Goal: Task Accomplishment & Management: Use online tool/utility

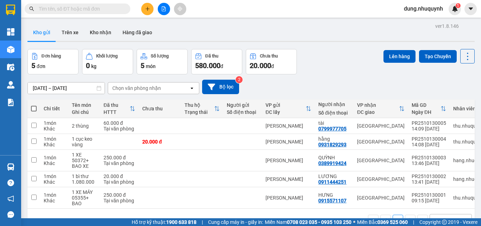
click at [72, 88] on input "[DATE] – [DATE]" at bounding box center [66, 87] width 77 height 11
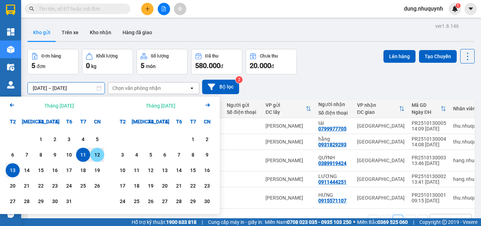
click at [98, 154] on div "12" at bounding box center [97, 154] width 10 height 8
type input "[DATE] – / /"
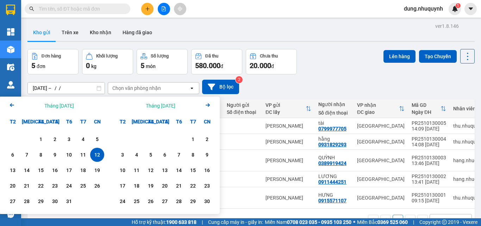
click at [295, 85] on div "[DATE] – / / Press the down arrow key to interact with the calendar and select …" at bounding box center [251, 87] width 448 height 14
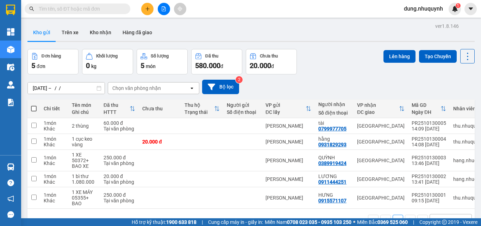
click at [100, 89] on icon at bounding box center [99, 88] width 5 height 5
click at [35, 109] on span at bounding box center [34, 109] width 6 height 6
click at [34, 105] on input "checkbox" at bounding box center [34, 105] width 0 height 0
checkbox input "true"
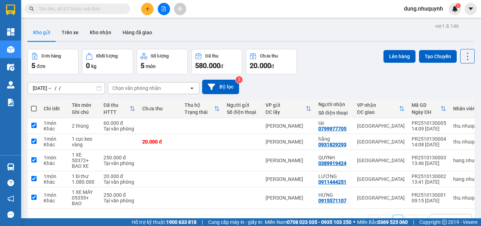
checkbox input "true"
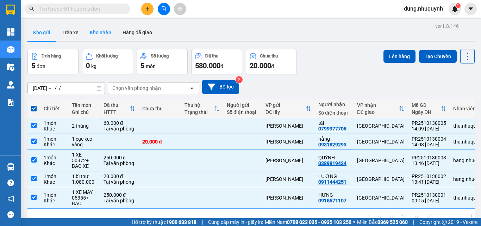
click at [105, 33] on button "Kho nhận" at bounding box center [100, 32] width 33 height 17
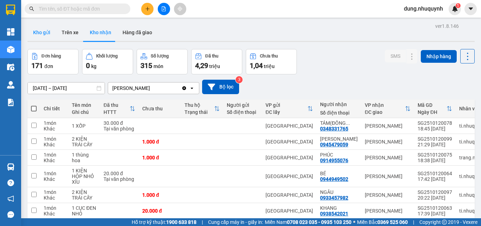
click at [47, 33] on button "Kho gửi" at bounding box center [41, 32] width 29 height 17
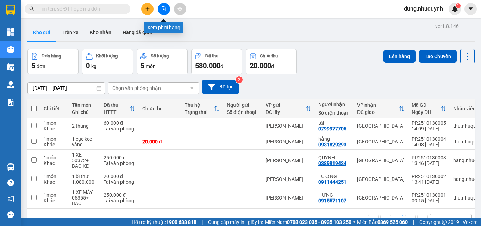
click at [166, 8] on button at bounding box center [164, 9] width 12 height 12
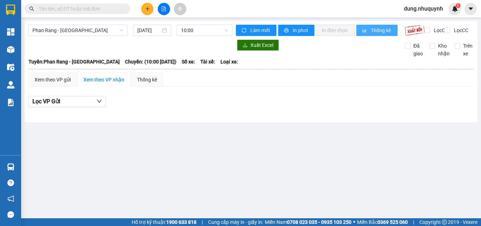
click at [373, 33] on span "Thống kê" at bounding box center [381, 30] width 21 height 8
click at [288, 31] on icon "printer" at bounding box center [286, 30] width 5 height 5
click at [122, 33] on span "Phan Rang - [GEOGRAPHIC_DATA]" at bounding box center [77, 30] width 91 height 11
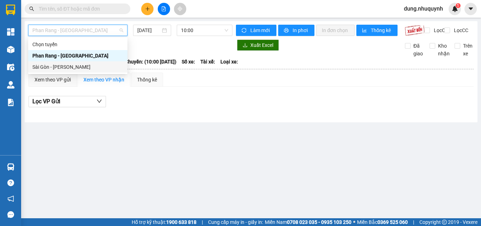
click at [57, 68] on div "Sài Gòn - [PERSON_NAME]" at bounding box center [77, 67] width 91 height 8
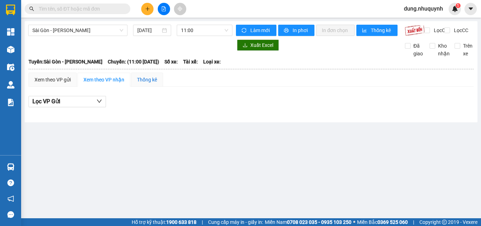
click at [153, 84] on div "Thống kê" at bounding box center [147, 80] width 20 height 8
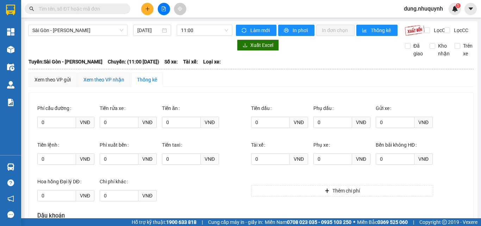
click at [113, 84] on div "Xem theo VP nhận" at bounding box center [104, 80] width 41 height 8
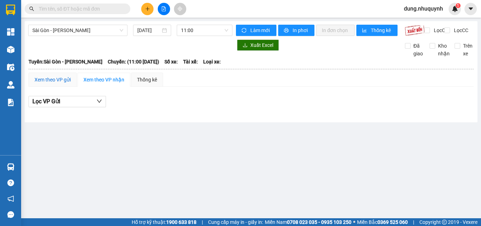
click at [60, 84] on div "Xem theo VP gửi" at bounding box center [53, 80] width 36 height 8
click at [155, 30] on input "[DATE]" at bounding box center [148, 30] width 23 height 8
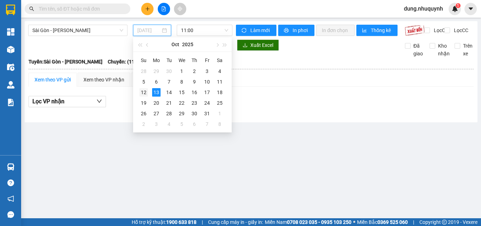
click at [141, 91] on div "12" at bounding box center [144, 92] width 8 height 8
type input "[DATE]"
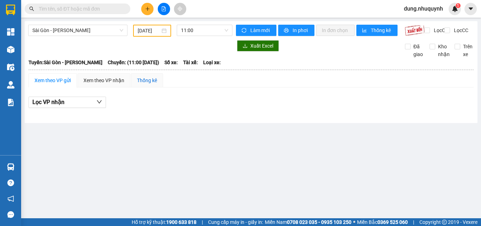
click at [152, 82] on div "Thống kê" at bounding box center [147, 80] width 20 height 8
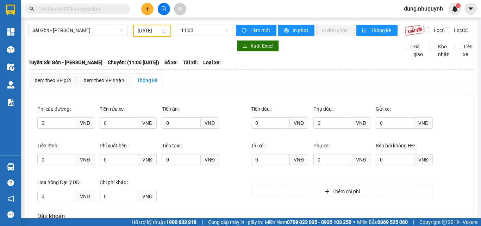
scroll to position [149, 0]
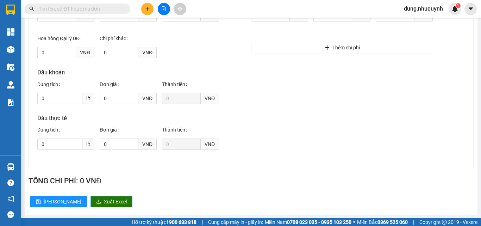
click at [104, 203] on span "Xuất Excel" at bounding box center [115, 202] width 23 height 8
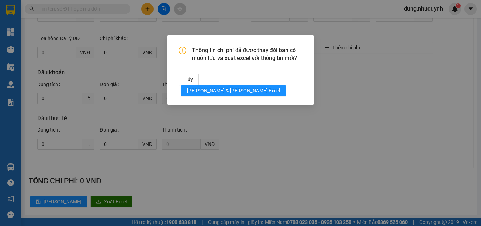
click at [161, 215] on div "Thông tin chi phí đã được thay đổi bạn có muốn lưu và xuất excel với …" at bounding box center [240, 113] width 481 height 226
click at [193, 77] on span "Hủy" at bounding box center [188, 79] width 9 height 8
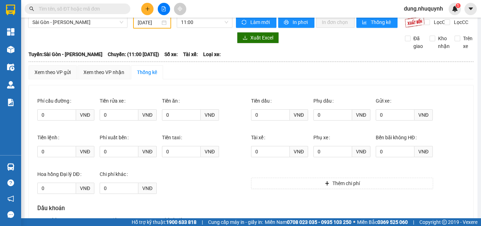
scroll to position [0, 0]
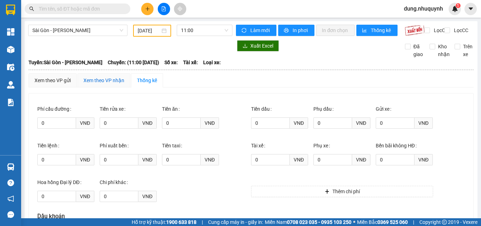
click at [121, 84] on div "Xem theo VP nhận" at bounding box center [104, 80] width 41 height 8
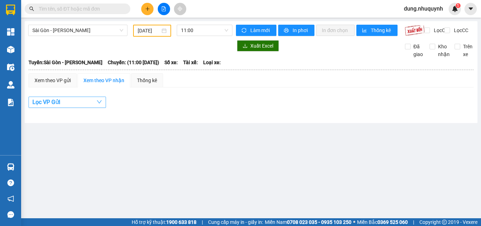
click at [103, 108] on button "Lọc VP Gửi" at bounding box center [68, 102] width 78 height 11
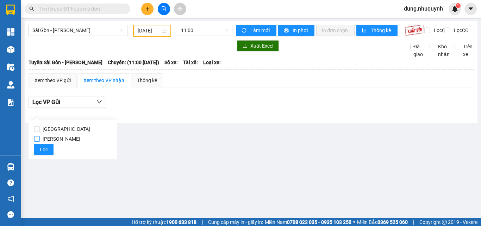
click at [37, 138] on input "[PERSON_NAME]" at bounding box center [37, 139] width 6 height 6
checkbox input "true"
click at [41, 154] on button "Lọc" at bounding box center [43, 149] width 19 height 11
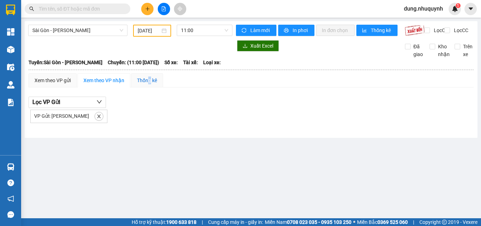
click at [150, 84] on div "Thống kê" at bounding box center [147, 80] width 20 height 8
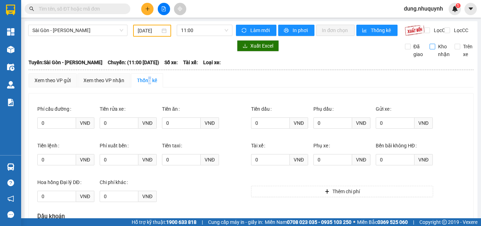
click at [430, 49] on input "Kho nhận" at bounding box center [433, 47] width 6 height 6
checkbox input "true"
click at [371, 30] on span "Thống kê" at bounding box center [381, 30] width 21 height 8
click at [105, 31] on span "Sài Gòn - [PERSON_NAME]" at bounding box center [77, 30] width 91 height 11
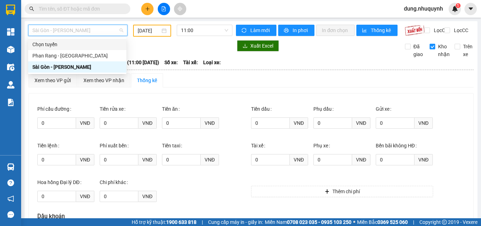
click at [38, 43] on div "Chọn tuyến" at bounding box center [77, 45] width 90 height 8
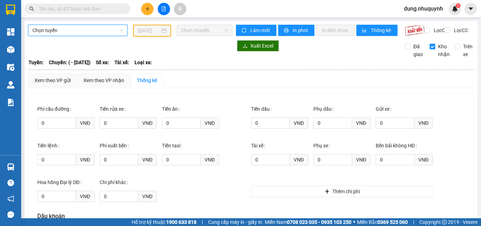
click at [41, 32] on span "Chọn tuyến" at bounding box center [77, 30] width 91 height 11
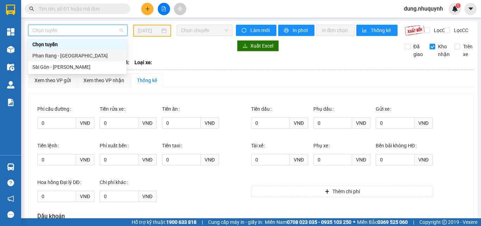
click at [51, 56] on div "Phan Rang - [GEOGRAPHIC_DATA]" at bounding box center [77, 56] width 90 height 8
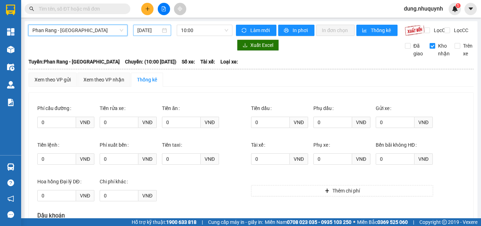
click at [148, 34] on input "[DATE]" at bounding box center [148, 30] width 23 height 8
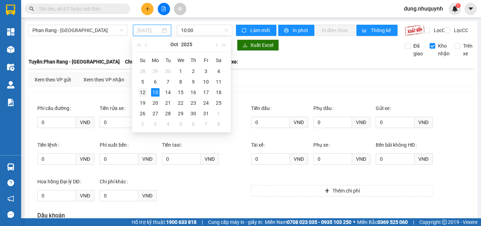
click at [141, 93] on div "12" at bounding box center [143, 92] width 8 height 8
type input "[DATE]"
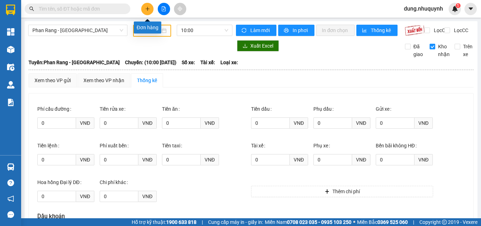
click at [151, 9] on button at bounding box center [147, 9] width 12 height 12
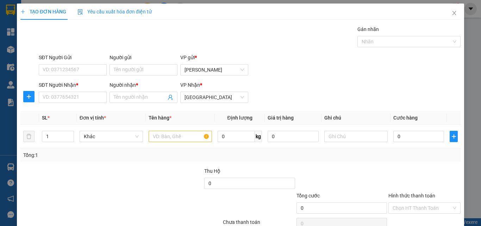
click at [125, 12] on span "Yêu cầu xuất hóa đơn điện tử" at bounding box center [115, 12] width 74 height 6
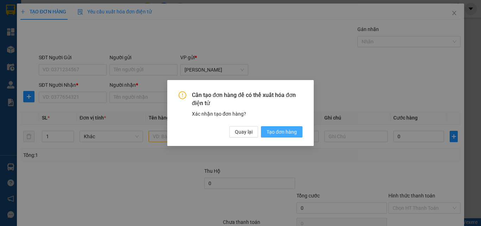
click at [293, 133] on span "Tạo đơn hàng" at bounding box center [282, 132] width 30 height 8
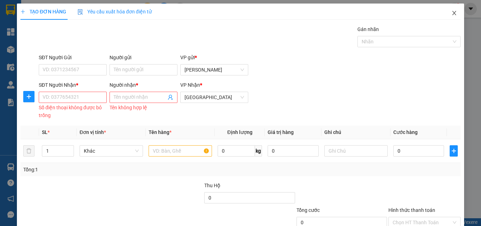
click at [452, 12] on icon "close" at bounding box center [455, 13] width 6 height 6
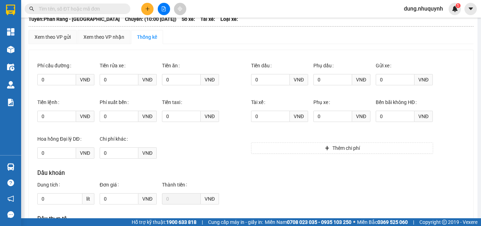
scroll to position [8, 0]
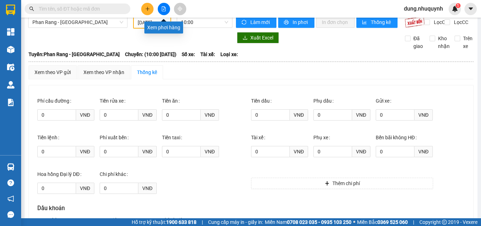
click at [164, 10] on icon "file-add" at bounding box center [163, 8] width 5 height 5
click at [165, 9] on icon "file-add" at bounding box center [163, 8] width 5 height 5
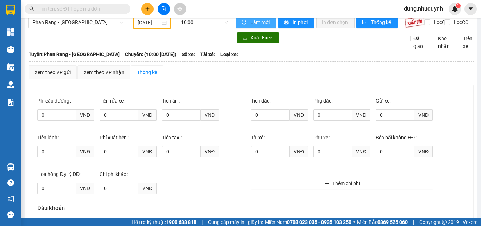
click at [242, 21] on icon "sync" at bounding box center [244, 22] width 5 height 5
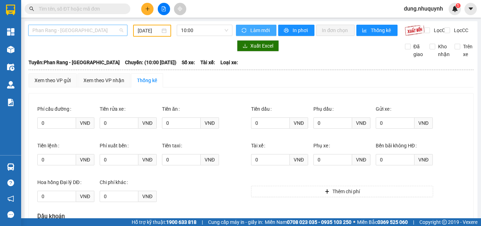
click at [97, 30] on span "Phan Rang - [GEOGRAPHIC_DATA]" at bounding box center [77, 30] width 91 height 11
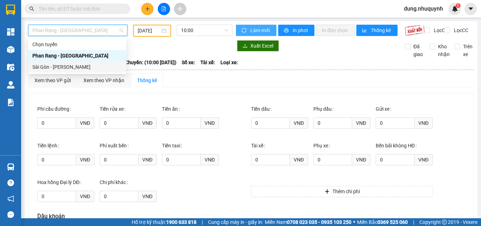
click at [77, 66] on div "Sài Gòn - [PERSON_NAME]" at bounding box center [77, 67] width 90 height 8
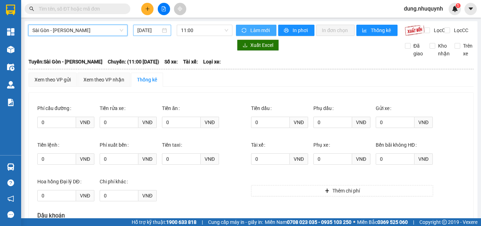
click at [159, 30] on input "[DATE]" at bounding box center [148, 30] width 23 height 8
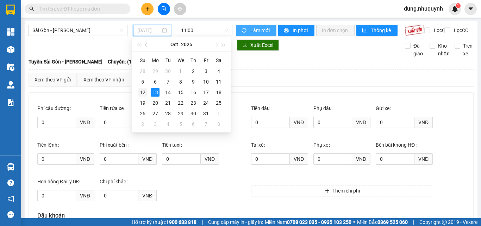
click at [138, 93] on td "12" at bounding box center [142, 92] width 13 height 11
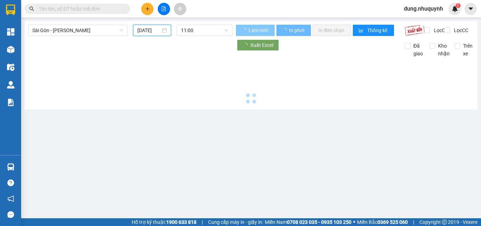
type input "[DATE]"
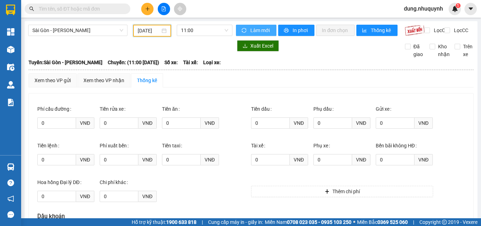
scroll to position [149, 0]
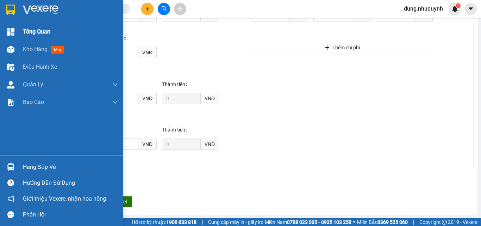
click at [44, 32] on span "Tổng Quan" at bounding box center [36, 31] width 27 height 9
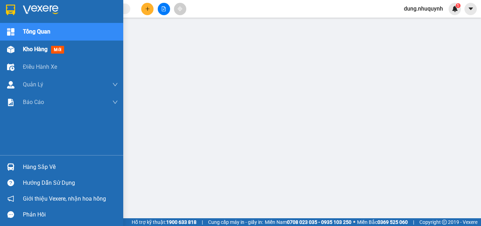
click at [33, 50] on span "Kho hàng" at bounding box center [35, 49] width 25 height 7
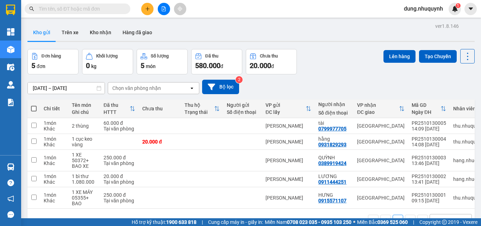
scroll to position [32, 0]
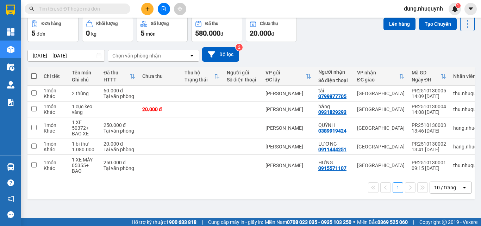
click at [463, 188] on icon at bounding box center [464, 187] width 2 height 1
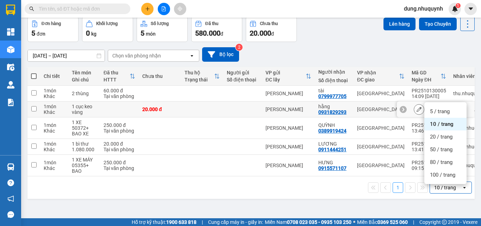
scroll to position [0, 0]
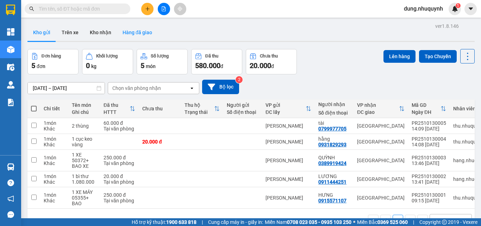
click at [148, 35] on button "Hàng đã giao" at bounding box center [137, 32] width 41 height 17
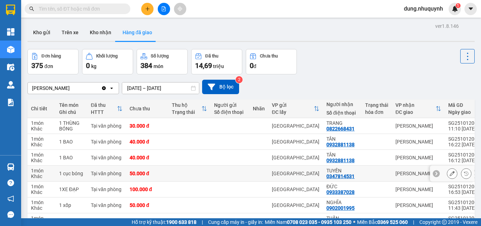
scroll to position [96, 0]
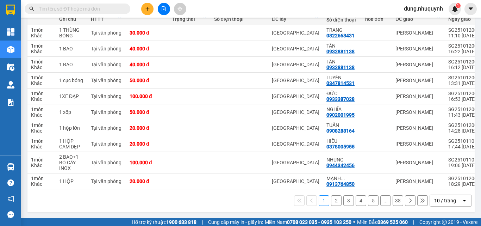
click at [463, 201] on div "open" at bounding box center [467, 200] width 10 height 11
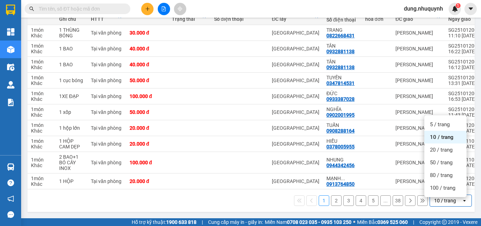
click at [434, 134] on span "10 / trang" at bounding box center [442, 137] width 24 height 7
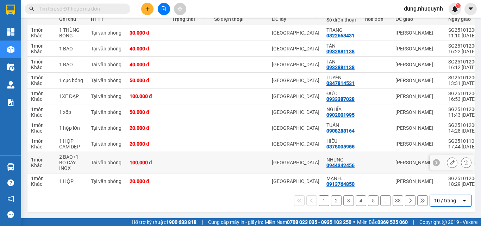
scroll to position [0, 0]
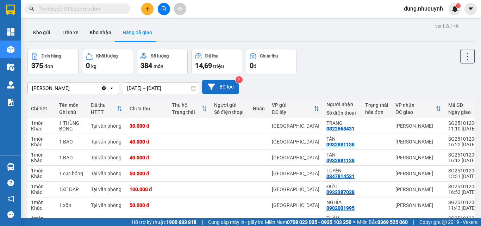
click at [218, 87] on button "Bộ lọc" at bounding box center [220, 87] width 37 height 14
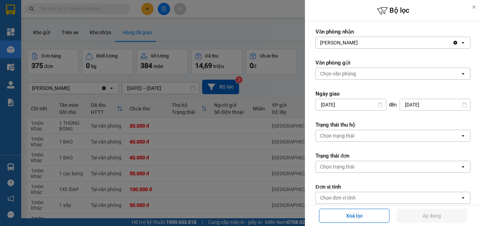
click at [213, 165] on div at bounding box center [240, 113] width 481 height 226
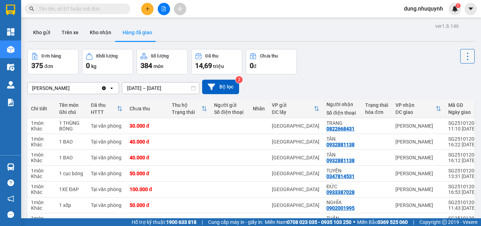
click at [465, 57] on icon at bounding box center [468, 56] width 10 height 10
click at [386, 61] on div "Đơn hàng 375 đơn Khối lượng 0 kg Số lượng 384 món Đã thu 14,69 triệu Chưa thu 0…" at bounding box center [251, 61] width 448 height 25
click at [465, 57] on icon at bounding box center [468, 56] width 10 height 10
click at [418, 44] on div "ver 1.8.146 Kho gửi Trên xe Kho nhận Hàng đã giao Đơn hàng 375 đơn Khối lượng 0…" at bounding box center [251, 164] width 453 height 287
click at [102, 34] on button "Kho nhận" at bounding box center [100, 32] width 33 height 17
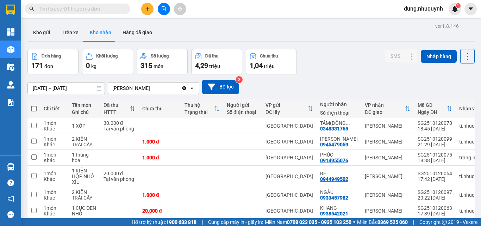
click at [194, 92] on div "Clear value open" at bounding box center [191, 87] width 18 height 11
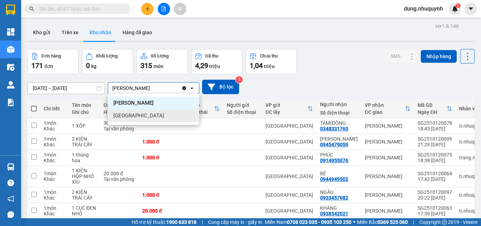
click at [336, 71] on div "Đơn hàng 171 đơn Khối lượng 0 kg Số lượng 315 món Đã thu 4,29 triệu Chưa thu 1,…" at bounding box center [251, 61] width 448 height 25
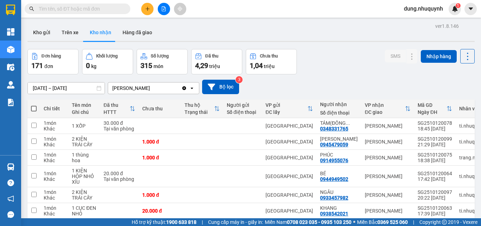
click at [97, 87] on icon at bounding box center [99, 88] width 5 height 5
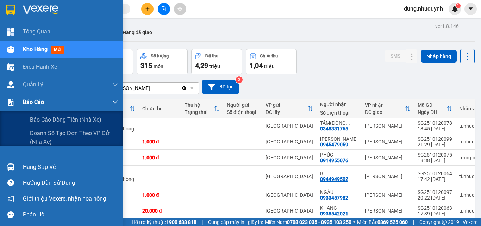
click at [11, 106] on img at bounding box center [10, 102] width 7 height 7
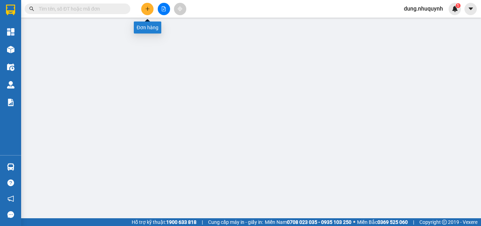
click at [150, 9] on icon "plus" at bounding box center [147, 8] width 5 height 5
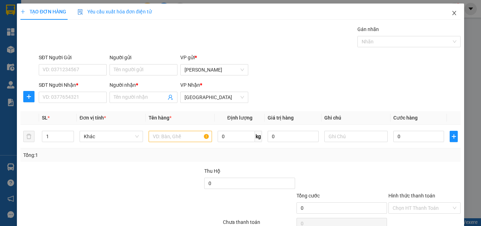
click at [453, 15] on icon "close" at bounding box center [455, 13] width 4 height 4
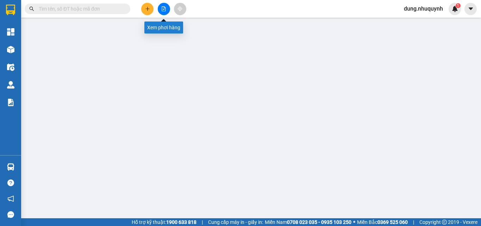
click at [162, 8] on icon "file-add" at bounding box center [164, 8] width 4 height 5
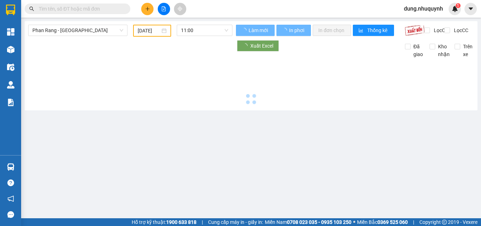
type input "[DATE]"
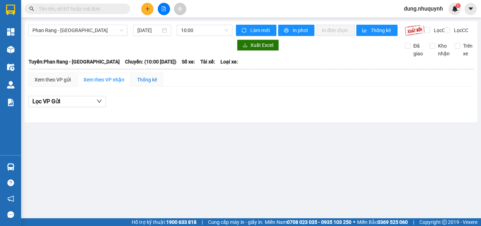
click at [150, 82] on div "Thống kê" at bounding box center [147, 80] width 20 height 8
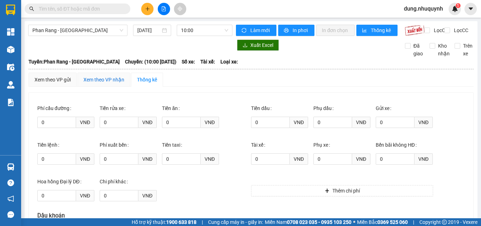
click at [120, 84] on div "Xem theo VP nhận" at bounding box center [104, 80] width 41 height 8
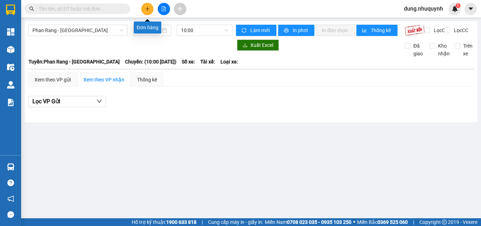
click at [149, 10] on icon "plus" at bounding box center [147, 8] width 5 height 5
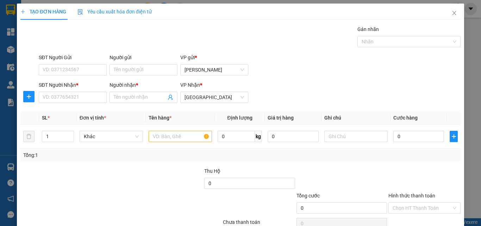
click at [50, 11] on span "TẠO ĐƠN HÀNG" at bounding box center [43, 12] width 46 height 6
click at [112, 13] on span "Yêu cầu xuất hóa đơn điện tử" at bounding box center [115, 12] width 74 height 6
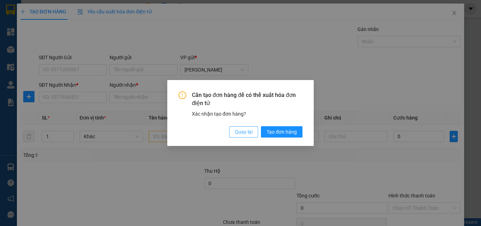
click at [247, 132] on span "Quay lại" at bounding box center [244, 132] width 18 height 8
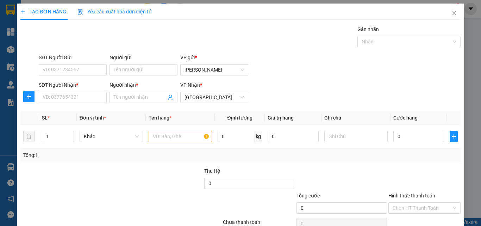
scroll to position [35, 0]
